Goal: Information Seeking & Learning: Learn about a topic

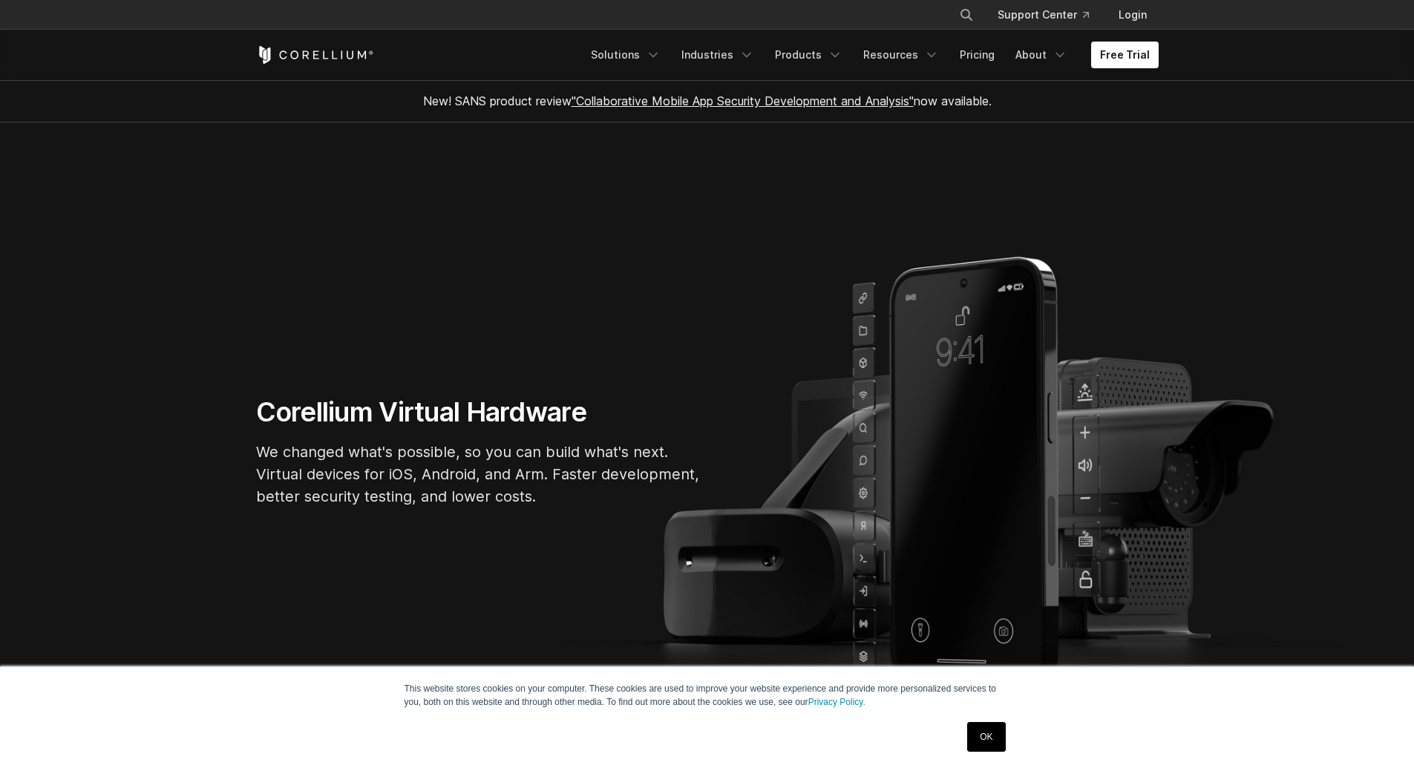
click at [992, 743] on link "OK" at bounding box center [986, 737] width 38 height 30
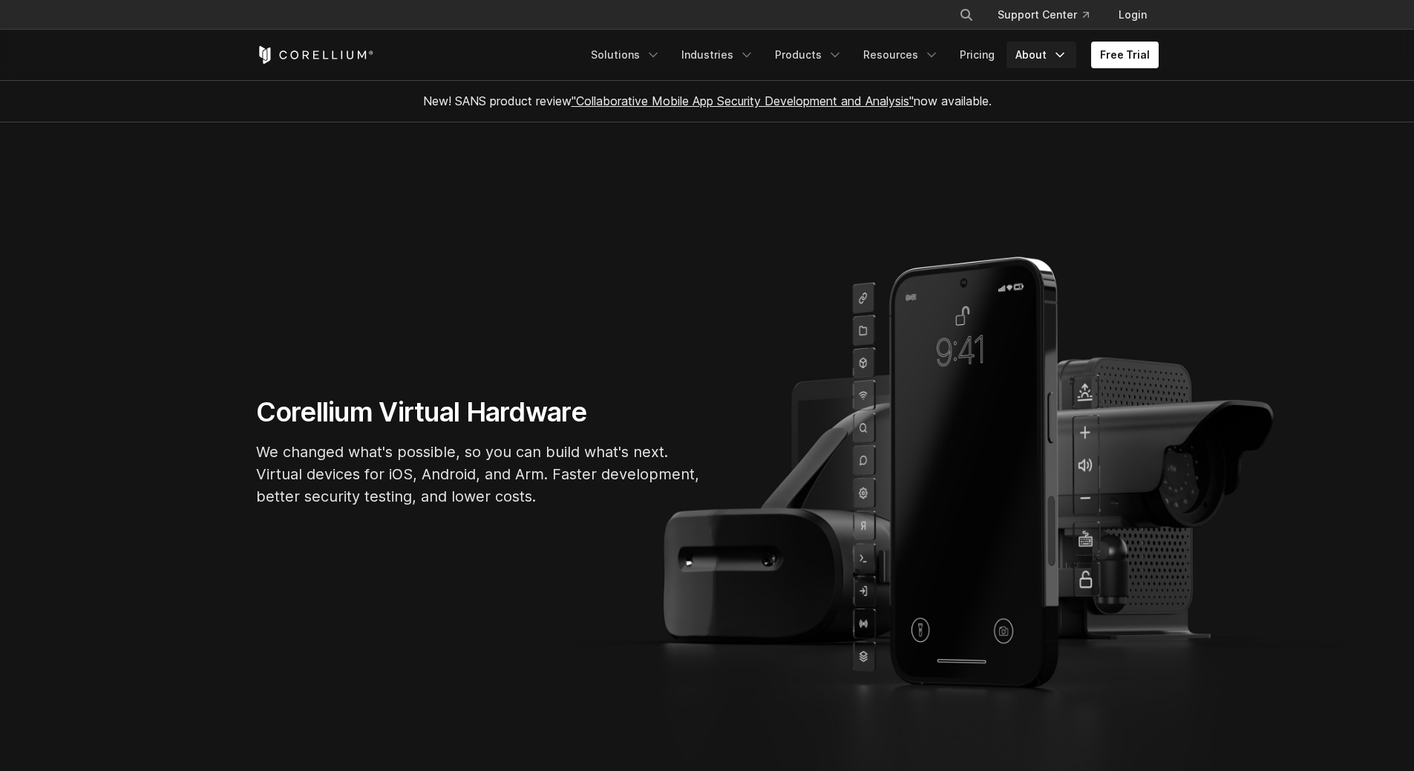
click at [1062, 55] on polyline "Navigation Menu" at bounding box center [1059, 55] width 7 height 4
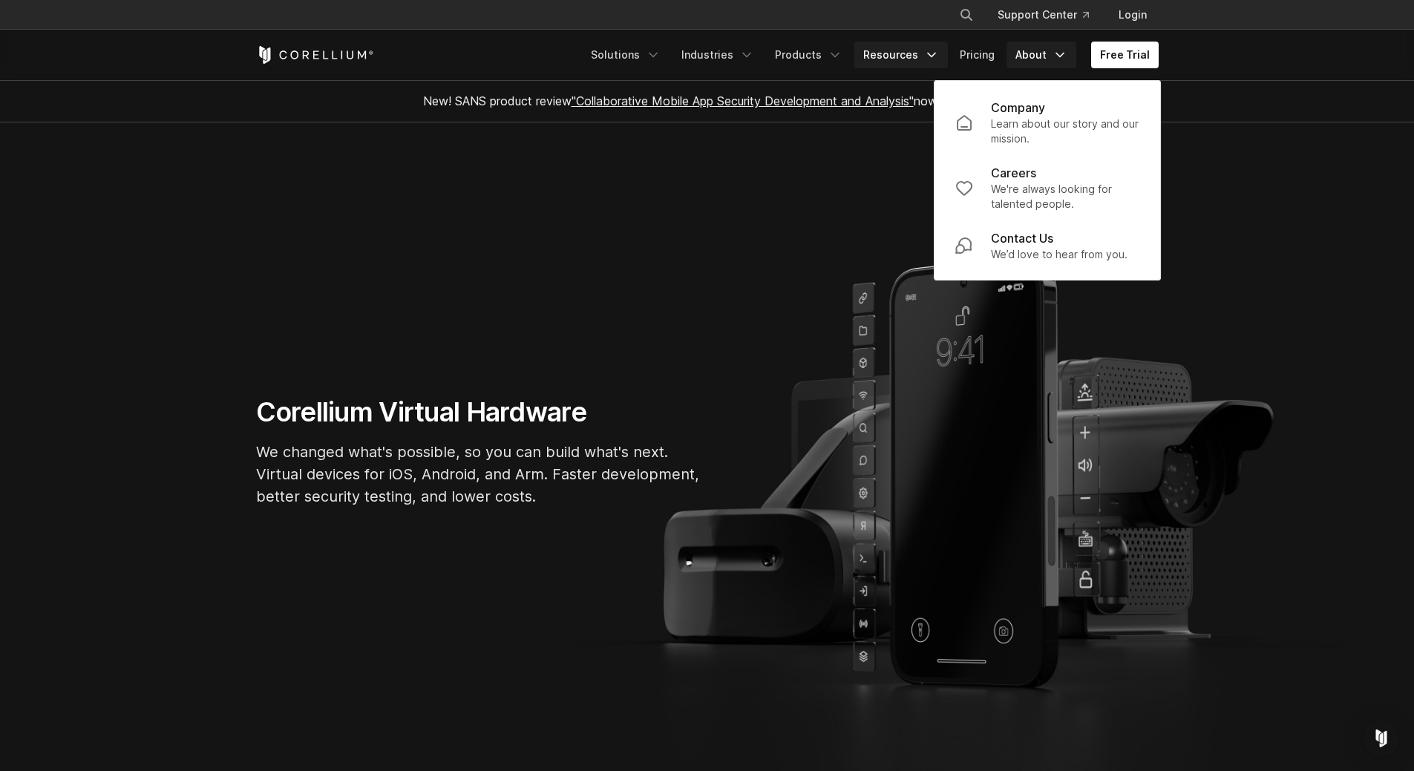
click at [900, 52] on link "Resources" at bounding box center [901, 55] width 94 height 27
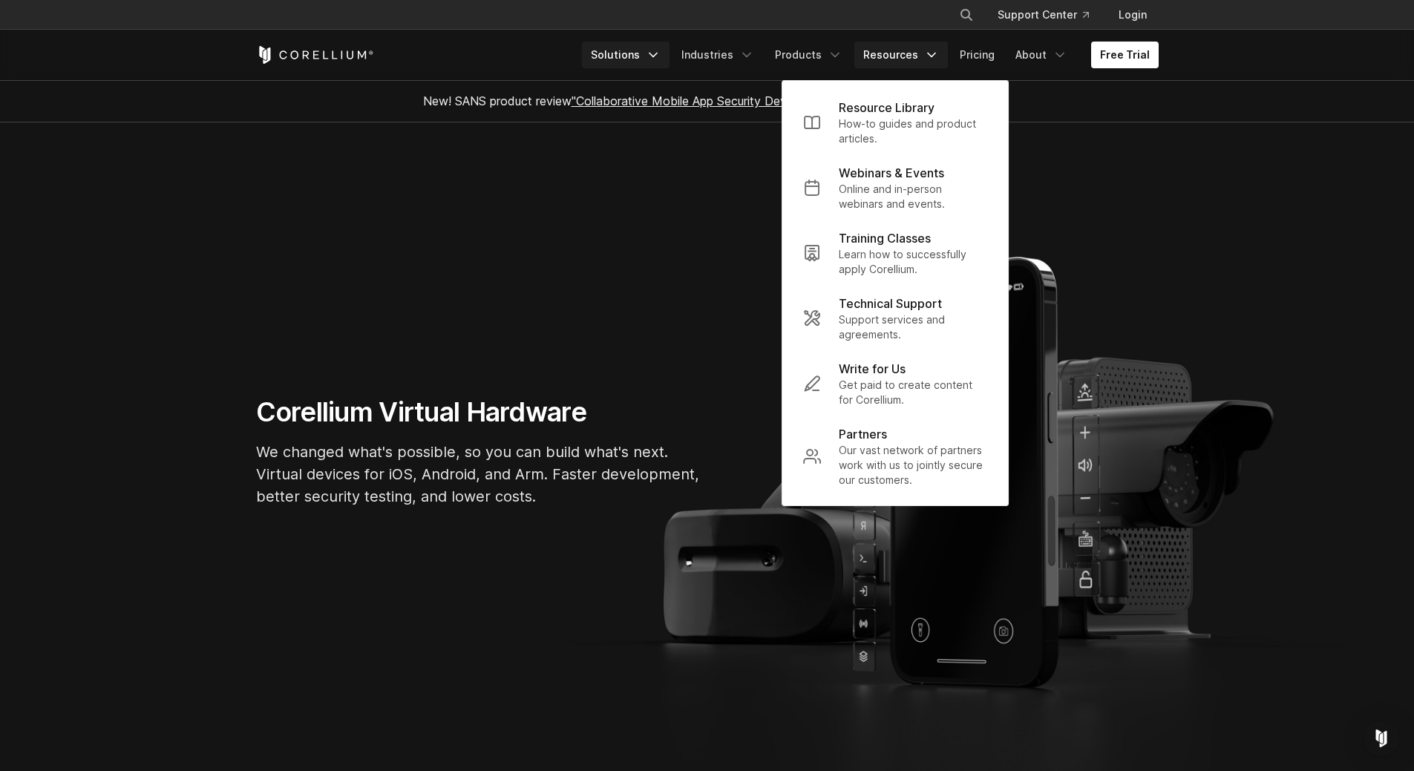
click at [624, 46] on link "Solutions" at bounding box center [626, 55] width 88 height 27
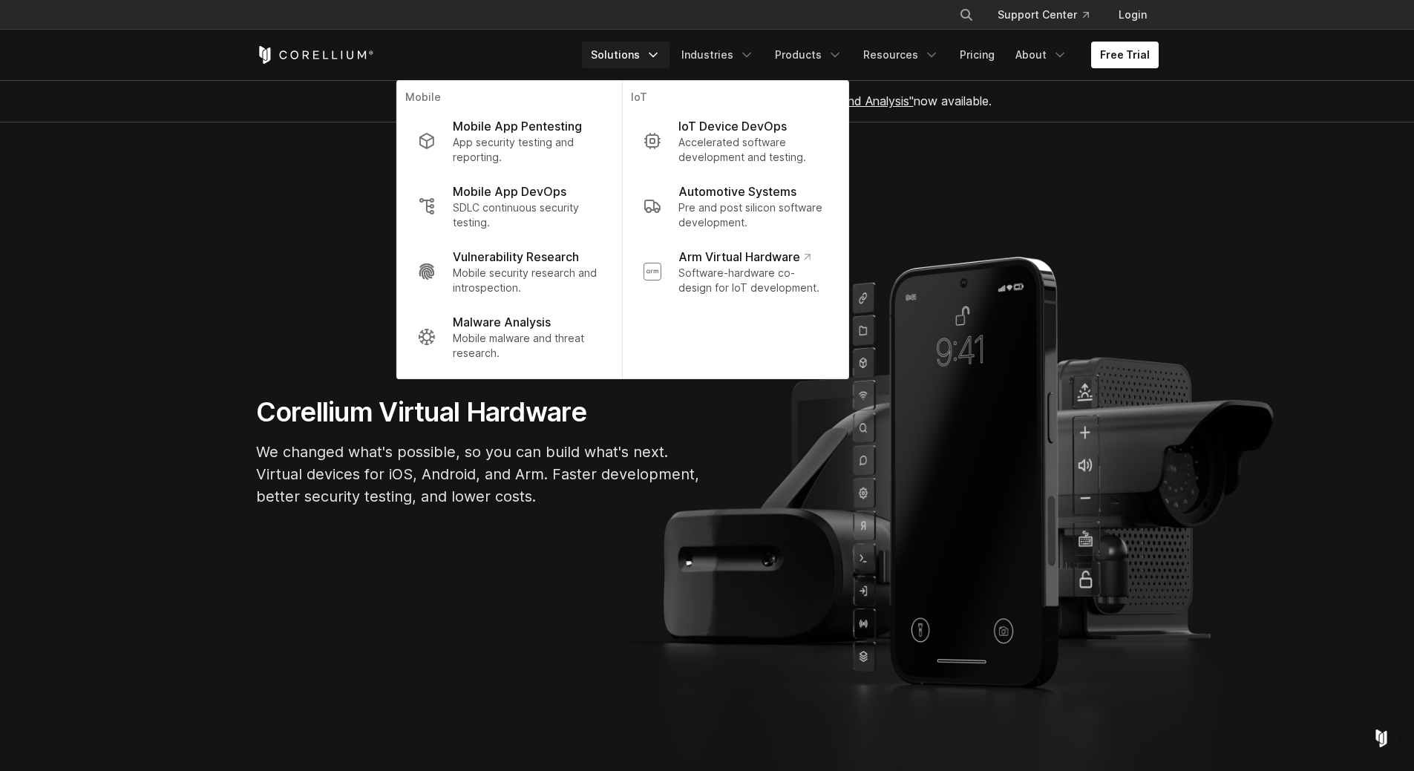
click at [446, 51] on div "Free Trial" at bounding box center [419, 55] width 326 height 18
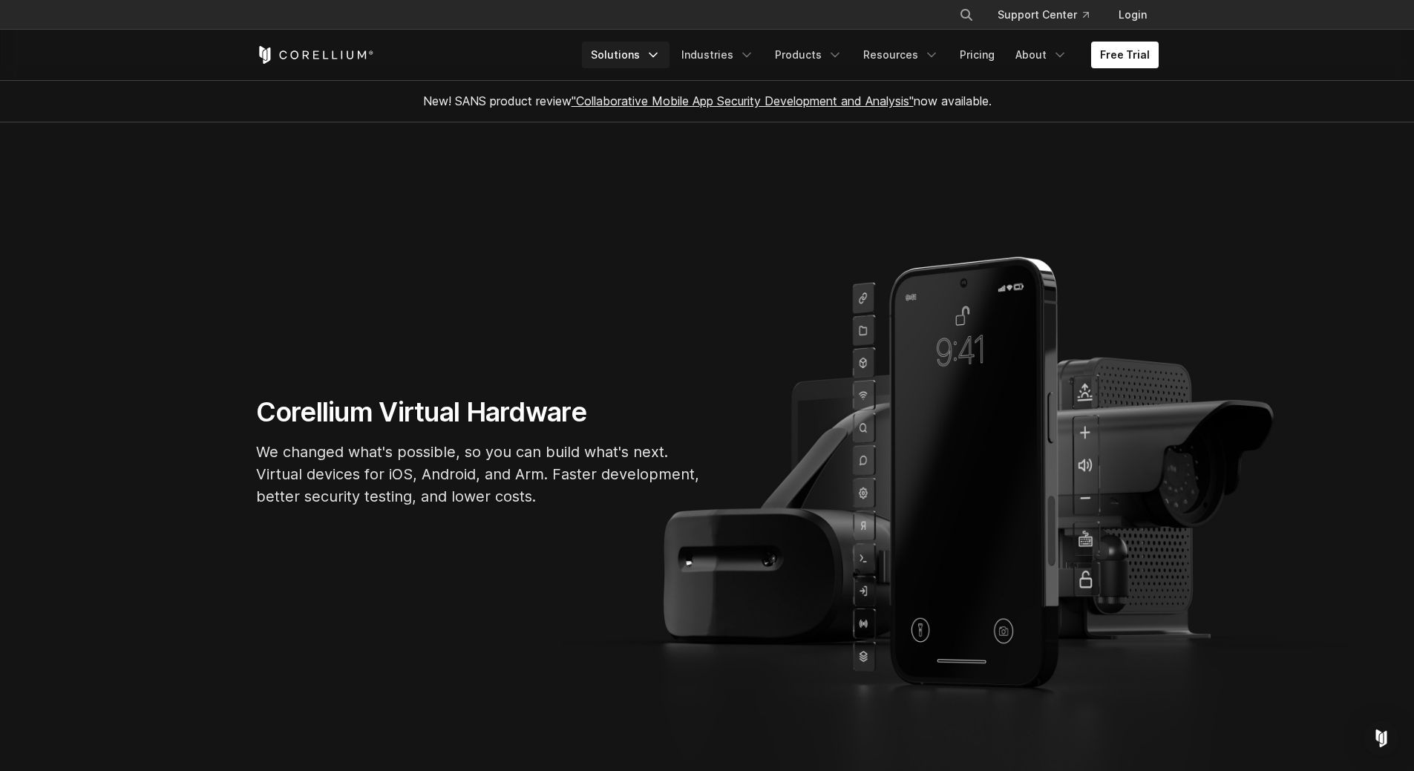
click at [653, 64] on link "Solutions" at bounding box center [626, 55] width 88 height 27
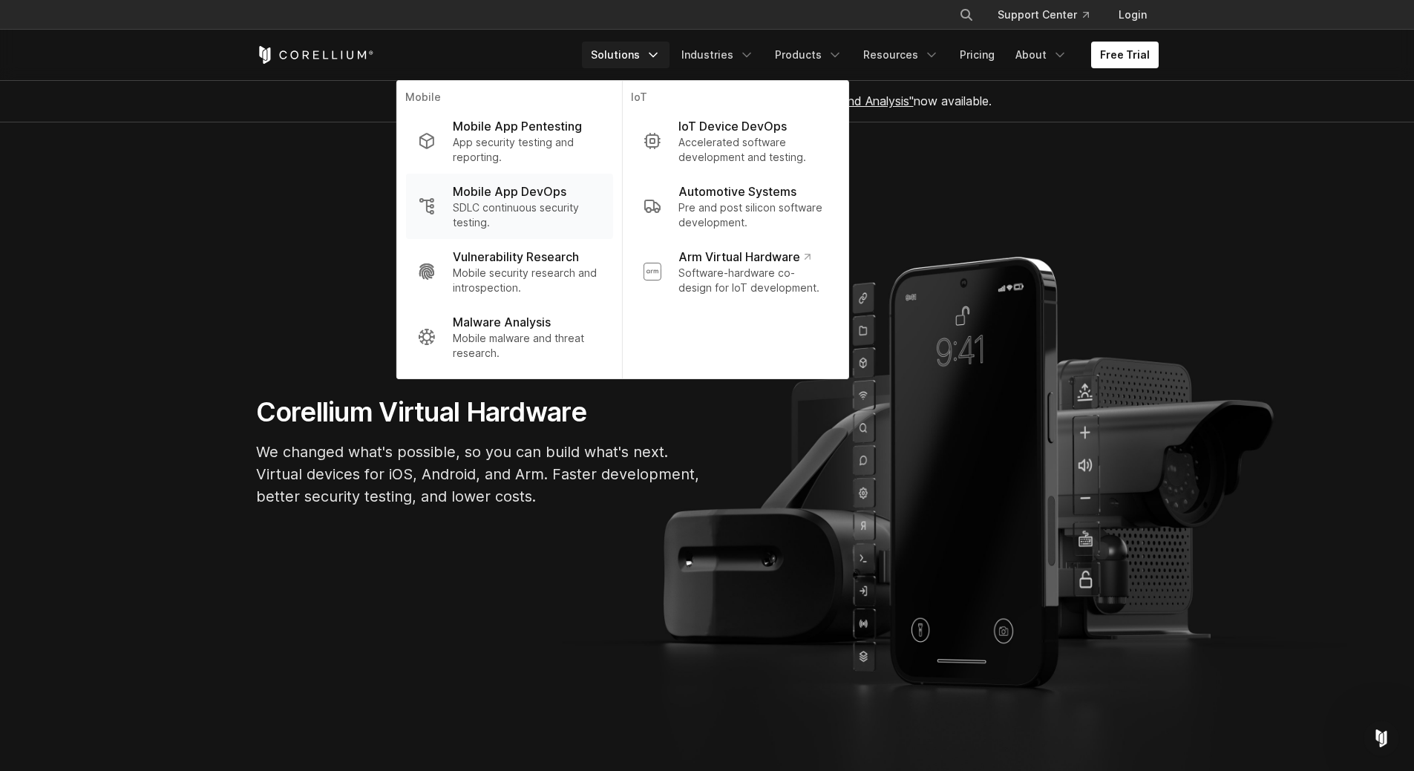
click at [520, 212] on p "SDLC continuous security testing." at bounding box center [527, 215] width 148 height 30
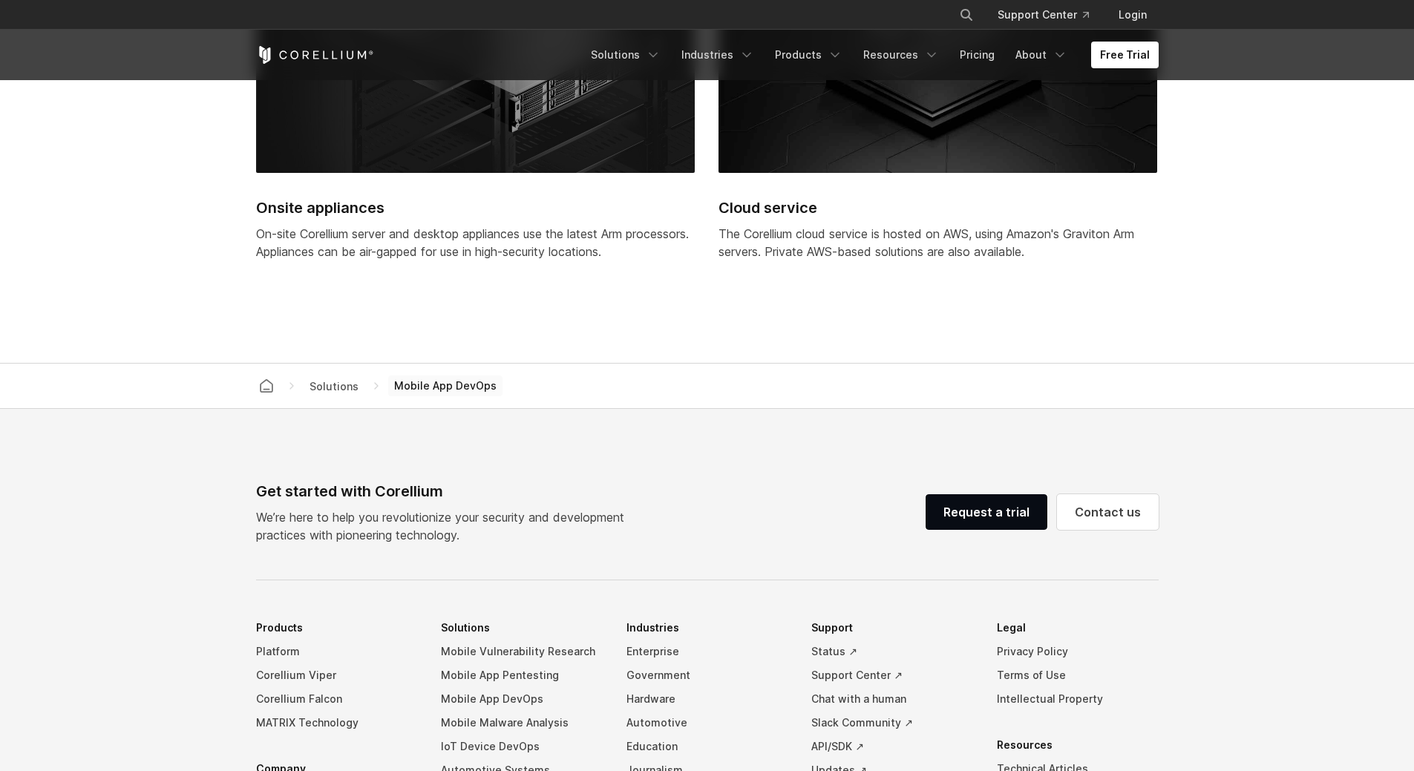
scroll to position [4880, 0]
